Goal: Find specific page/section: Find specific page/section

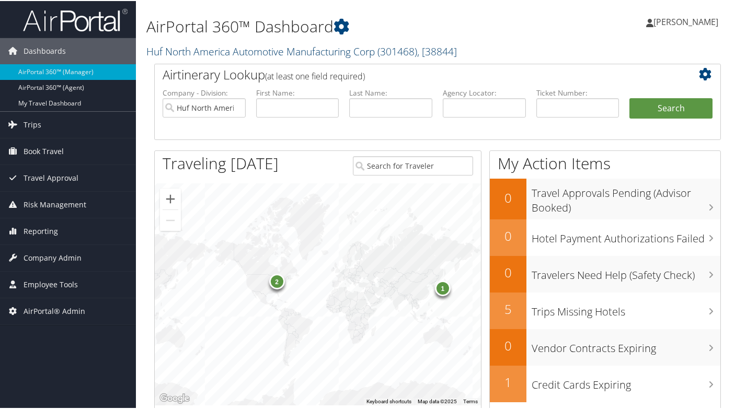
click at [387, 56] on span "( 301468 )" at bounding box center [397, 50] width 40 height 14
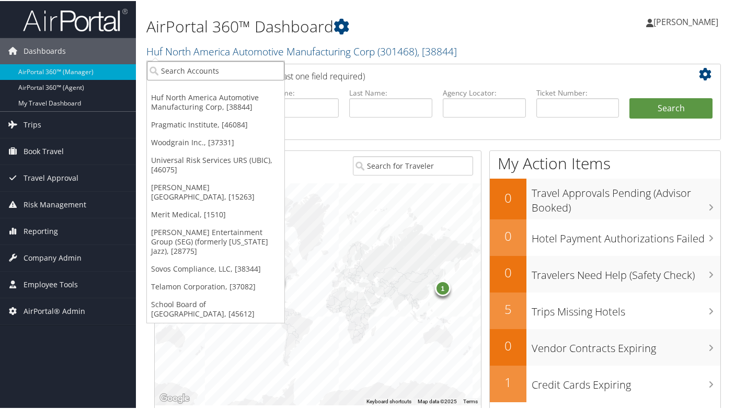
click at [211, 71] on input "search" at bounding box center [215, 69] width 137 height 19
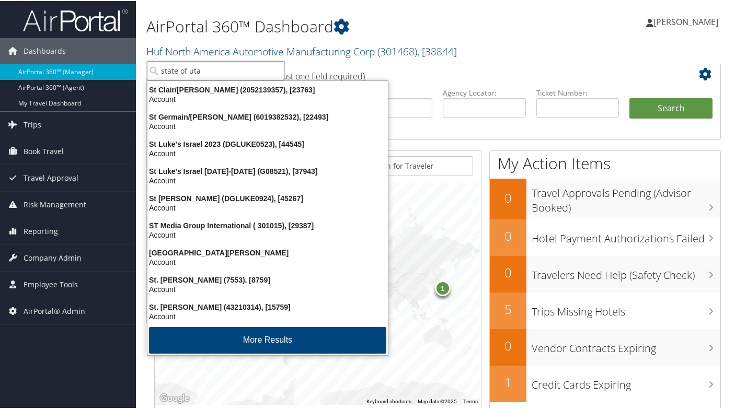
type input "state of [US_STATE]"
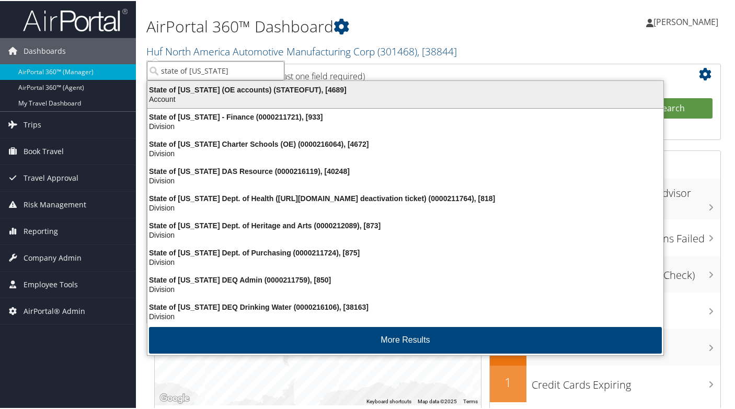
click at [219, 99] on div "Account" at bounding box center [405, 98] width 528 height 9
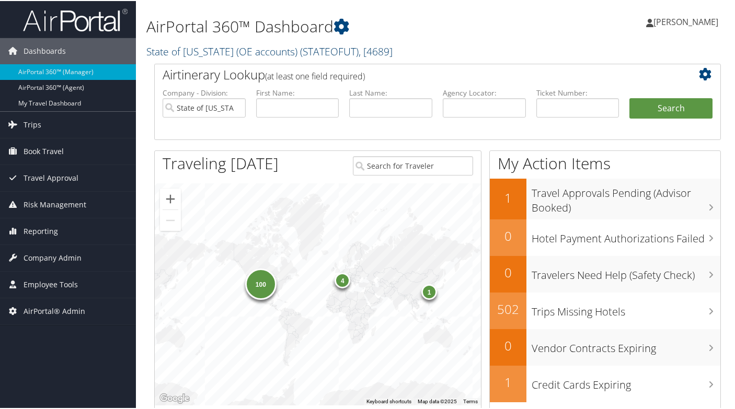
click at [184, 55] on link "State of Utah (OE accounts) ( STATEOFUT ) , [ 4689 ]" at bounding box center [269, 50] width 246 height 14
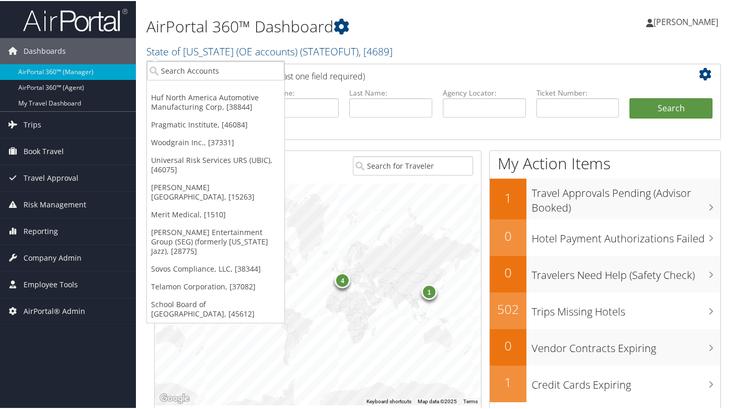
click at [460, 74] on h2 "Airtinerary Lookup (at least one field required)" at bounding box center [414, 74] width 503 height 18
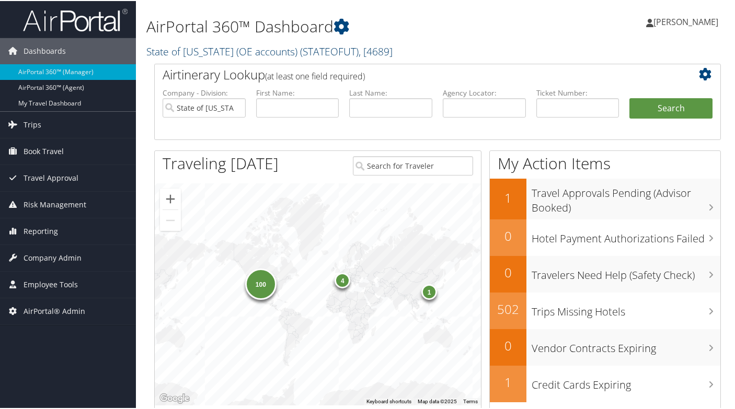
click at [267, 55] on link "State of Utah (OE accounts) ( STATEOFUT ) , [ 4689 ]" at bounding box center [269, 50] width 246 height 14
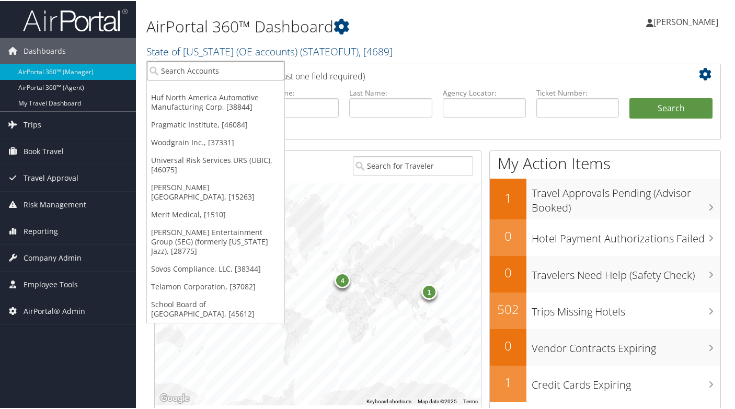
click at [216, 70] on input "search" at bounding box center [215, 69] width 137 height 19
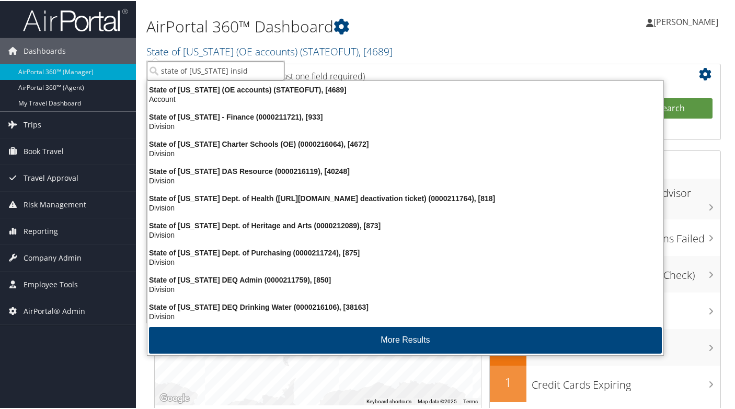
type input "state of utah inside"
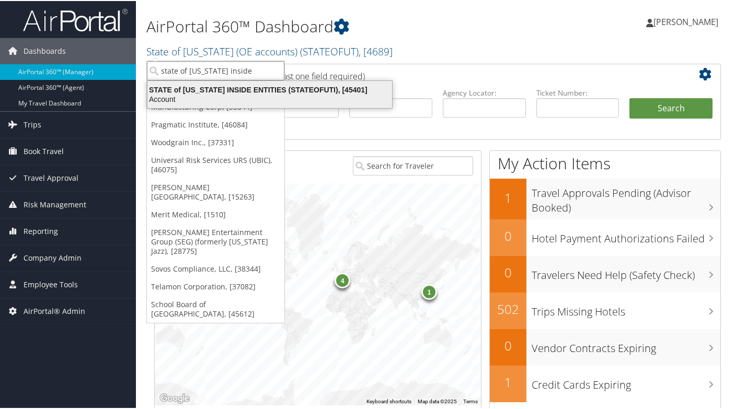
click at [223, 92] on div "STATE of UTAH INSIDE ENTITIES (STATEOFUTI), [45401]" at bounding box center [269, 88] width 257 height 9
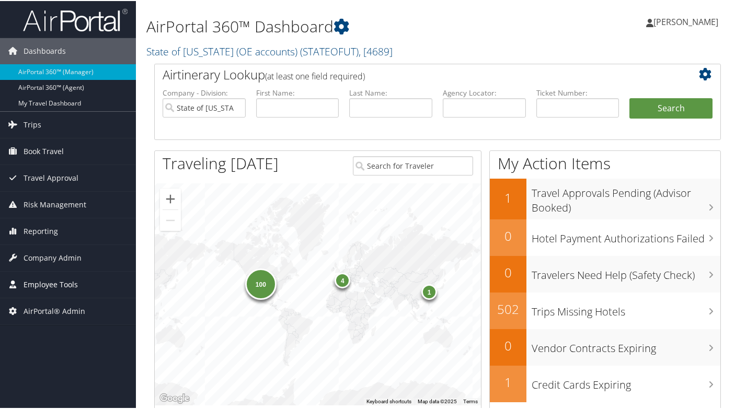
scroll to position [7, 0]
